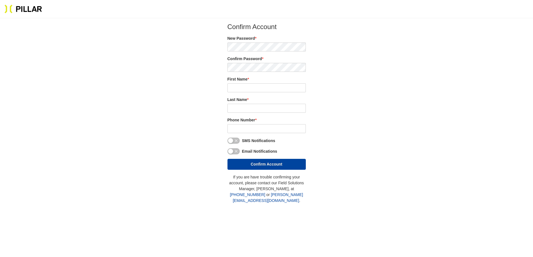
type input "[PERSON_NAME]"
click at [242, 127] on input "tel" at bounding box center [267, 128] width 78 height 9
type input "(203) 927 - 8575"
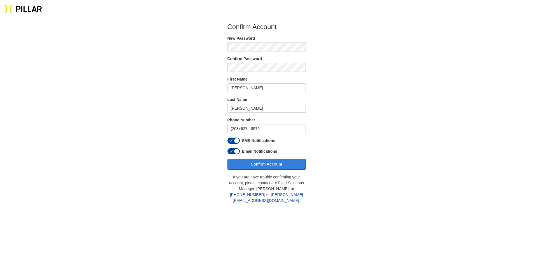
click at [278, 162] on button "Confirm Account" at bounding box center [267, 164] width 78 height 11
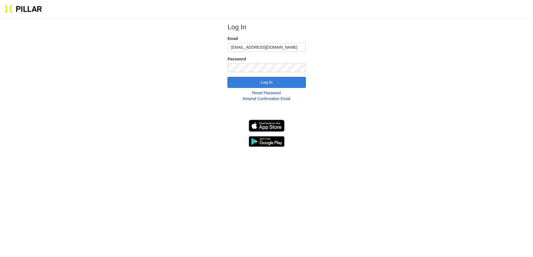
click at [297, 80] on button "Log In" at bounding box center [267, 82] width 78 height 11
